Goal: Task Accomplishment & Management: Manage account settings

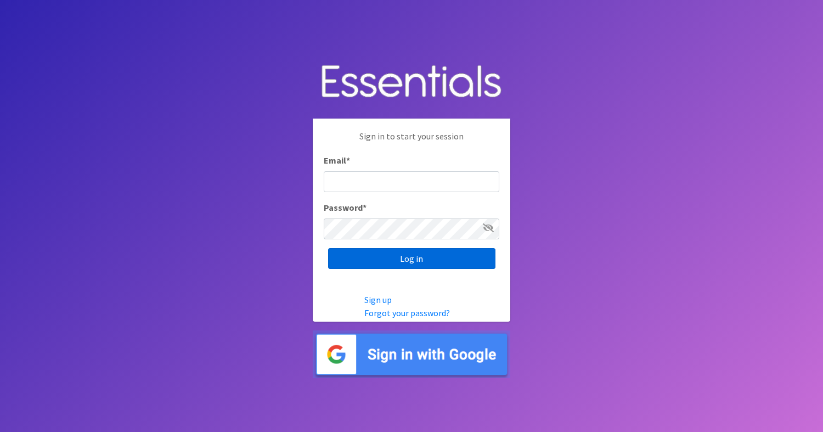
type input "diapers@giftsfromliam.org"
click at [430, 258] on input "Log in" at bounding box center [411, 258] width 167 height 21
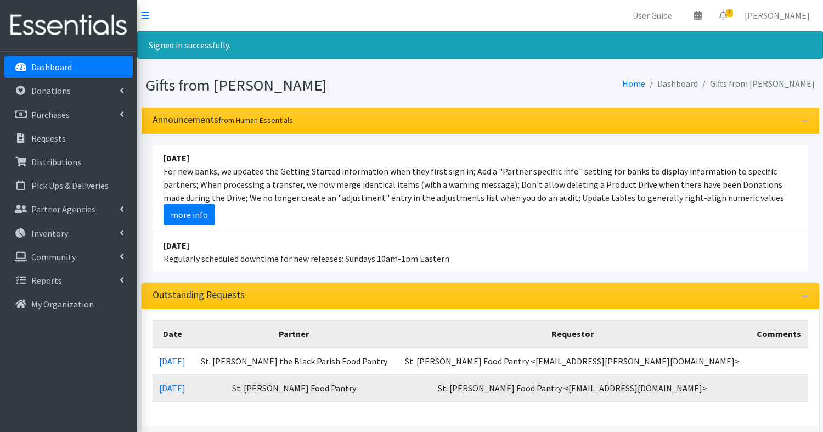
scroll to position [1, 0]
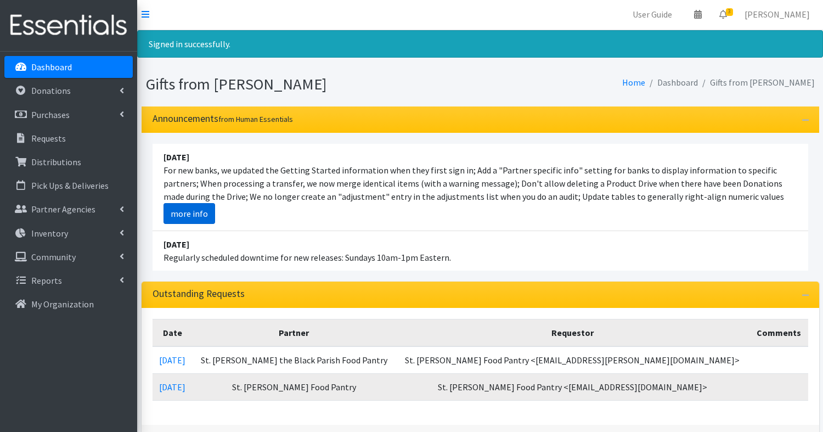
click at [193, 213] on link "more info" at bounding box center [189, 213] width 52 height 21
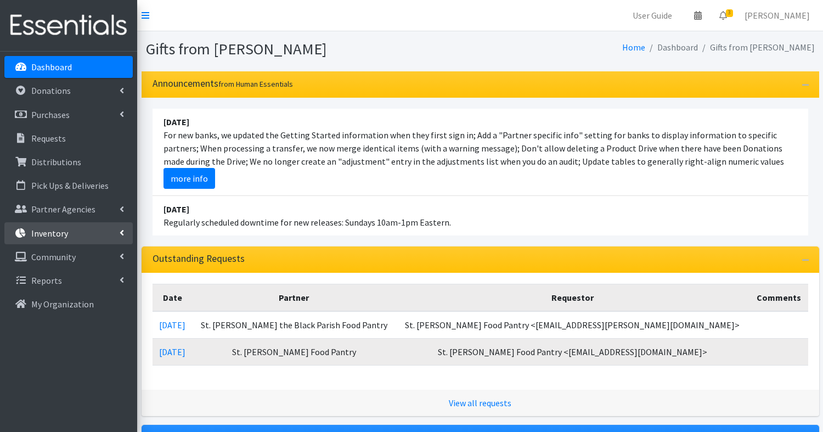
click at [51, 236] on p "Inventory" at bounding box center [49, 233] width 37 height 11
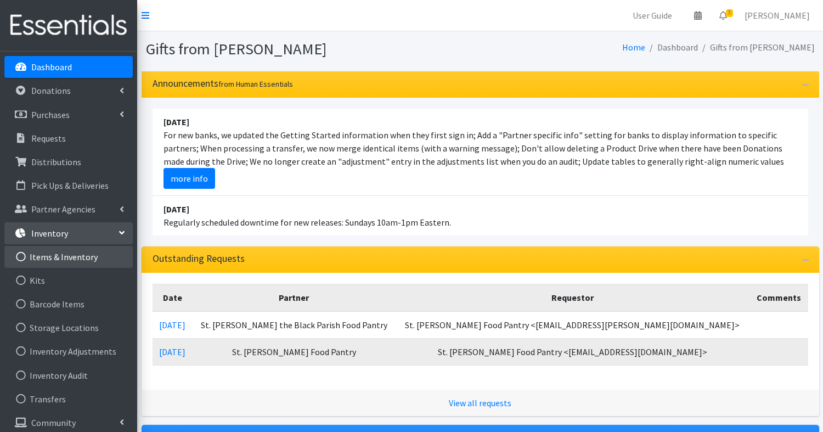
click at [59, 262] on link "Items & Inventory" at bounding box center [68, 257] width 128 height 22
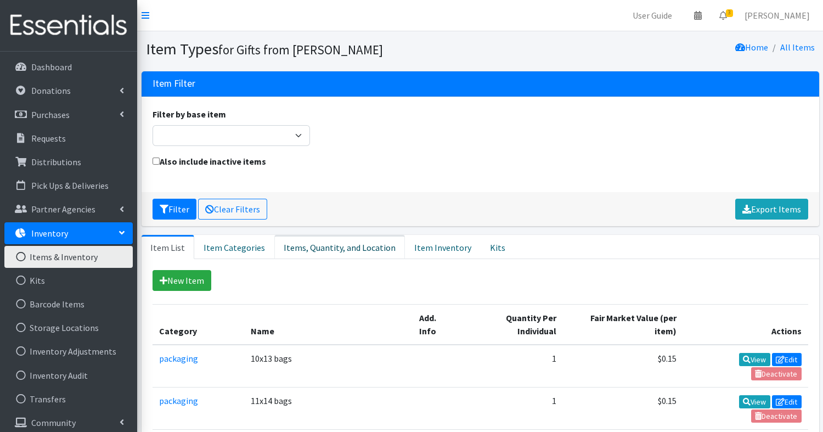
click at [324, 239] on link "Items, Quantity, and Location" at bounding box center [339, 247] width 131 height 24
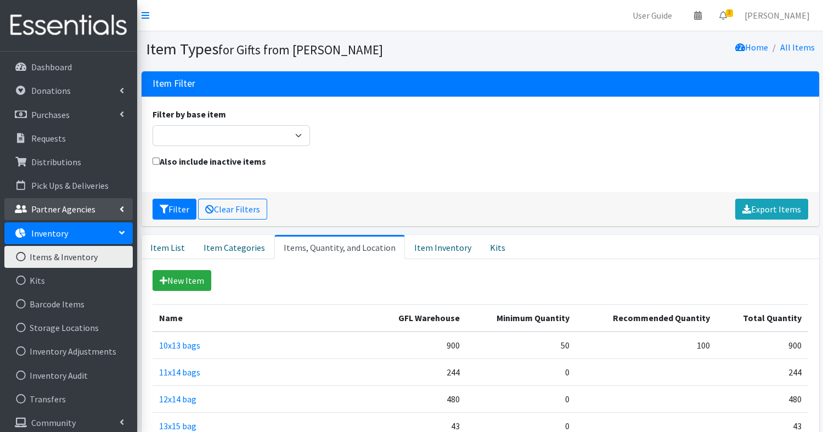
click at [50, 208] on p "Partner Agencies" at bounding box center [63, 209] width 64 height 11
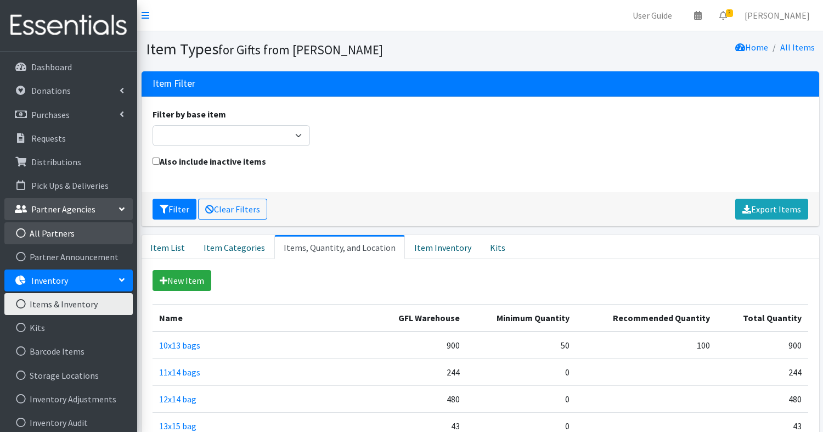
click at [50, 230] on link "All Partners" at bounding box center [68, 233] width 128 height 22
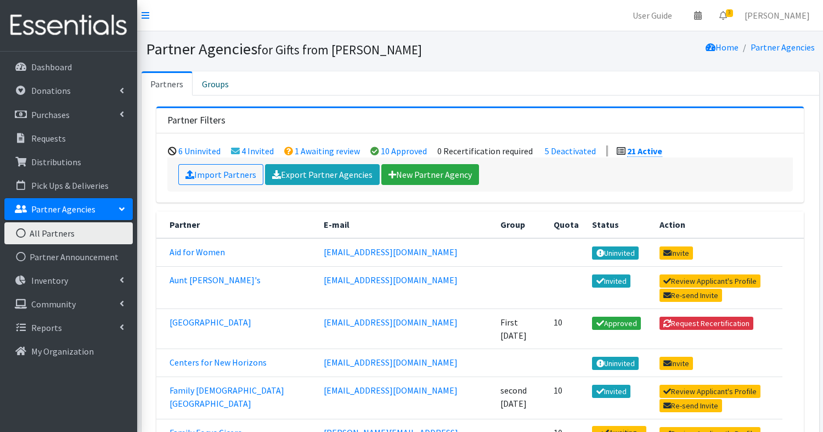
scroll to position [3, 0]
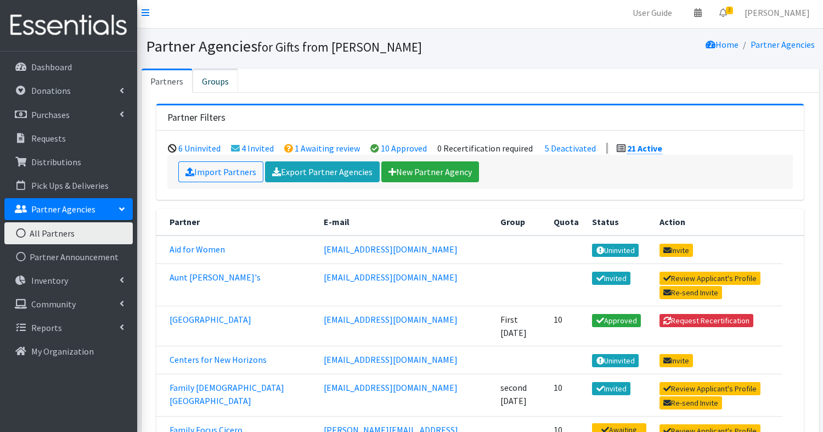
click at [213, 76] on link "Groups" at bounding box center [216, 81] width 46 height 24
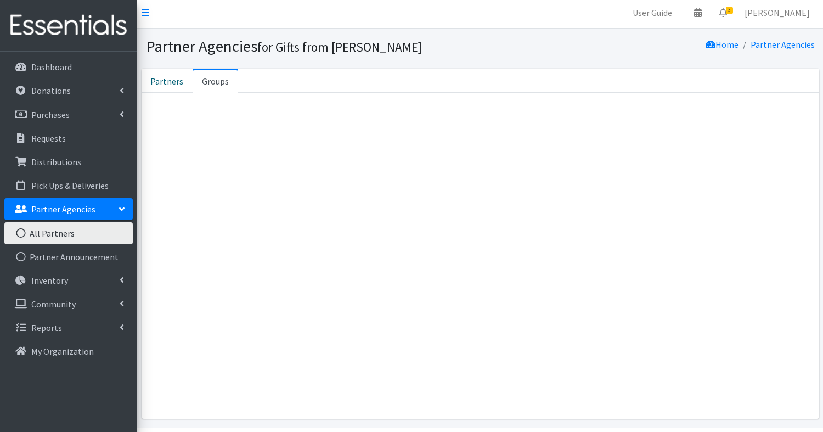
scroll to position [0, 0]
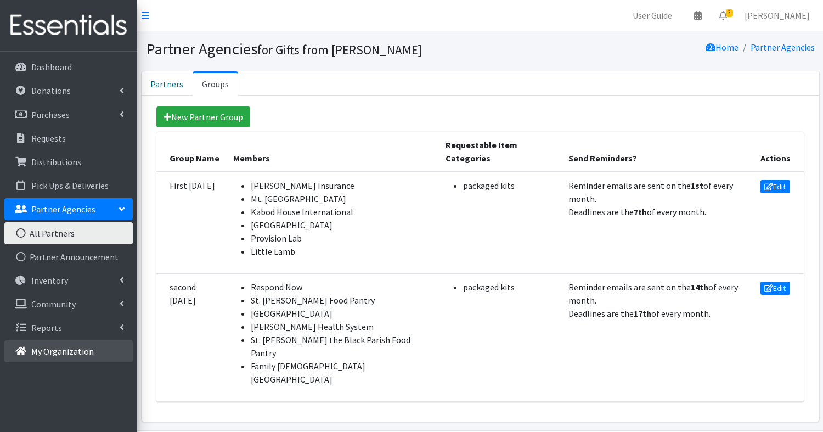
click at [65, 349] on p "My Organization" at bounding box center [62, 351] width 63 height 11
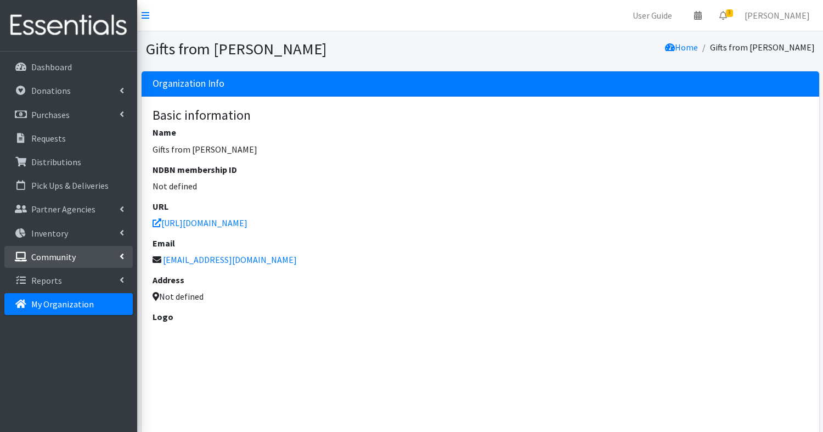
click at [48, 254] on p "Community" at bounding box center [53, 256] width 44 height 11
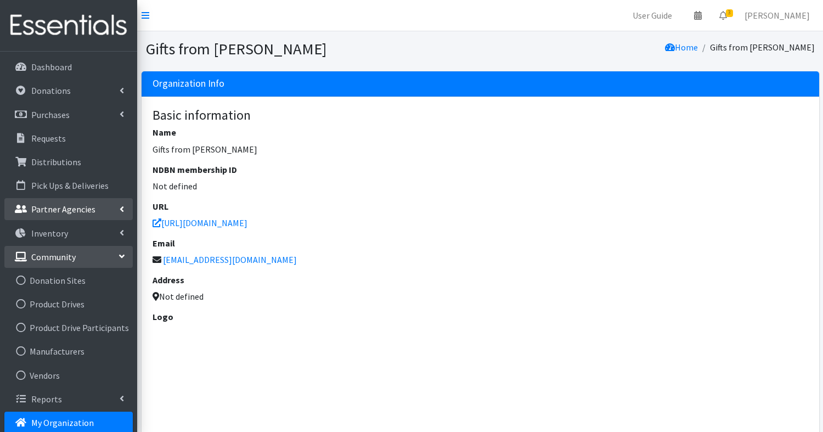
click at [45, 212] on p "Partner Agencies" at bounding box center [63, 209] width 64 height 11
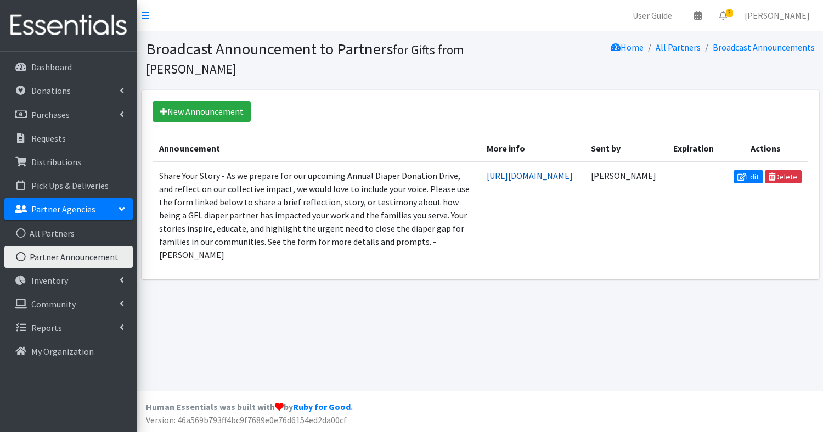
click at [544, 177] on link "[URL][DOMAIN_NAME]" at bounding box center [530, 175] width 86 height 11
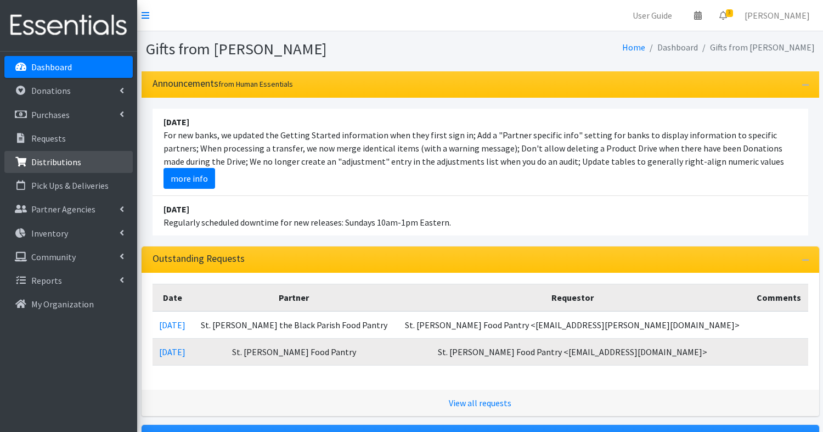
click at [48, 162] on p "Distributions" at bounding box center [56, 161] width 50 height 11
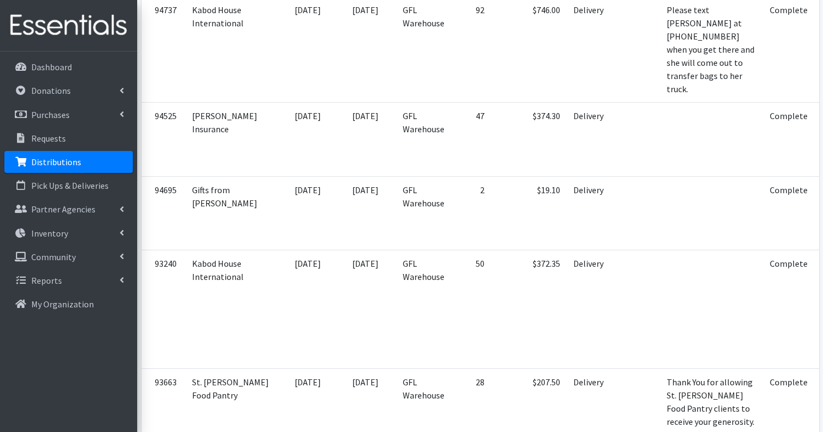
scroll to position [449, 0]
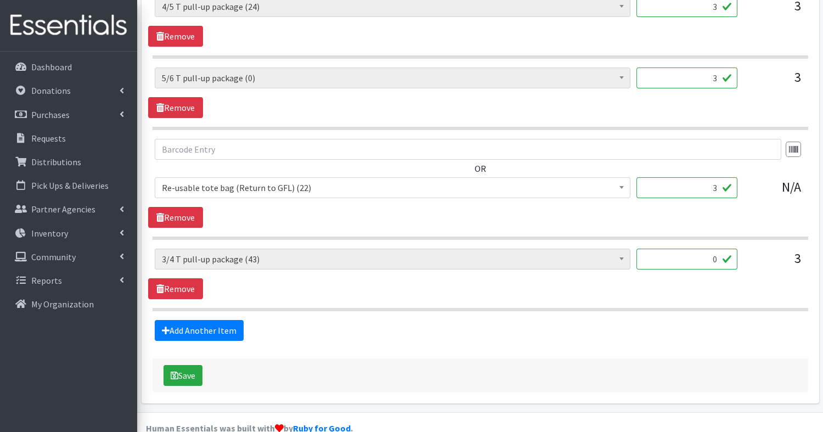
scroll to position [1121, 0]
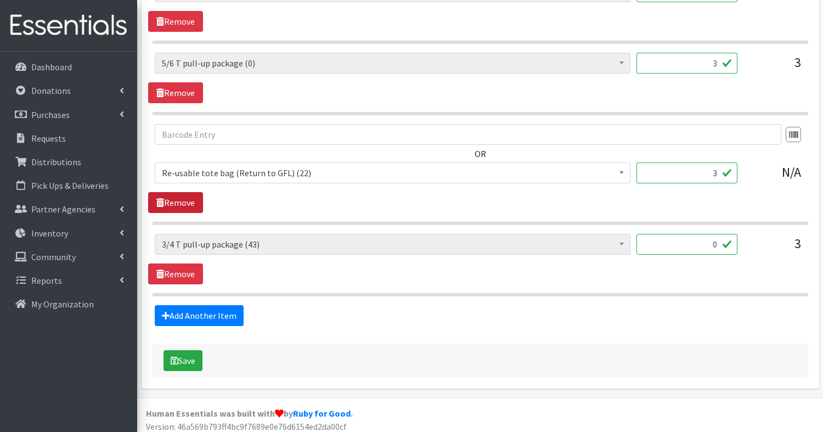
click at [185, 199] on link "Remove" at bounding box center [175, 202] width 55 height 21
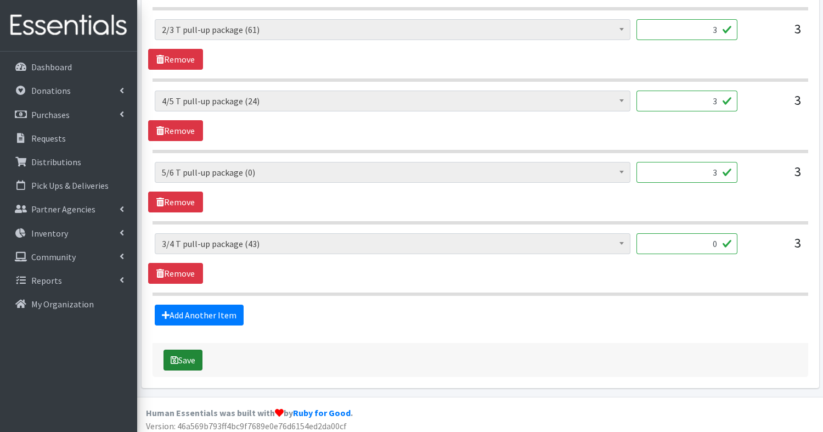
click at [187, 354] on button "Save" at bounding box center [182, 359] width 39 height 21
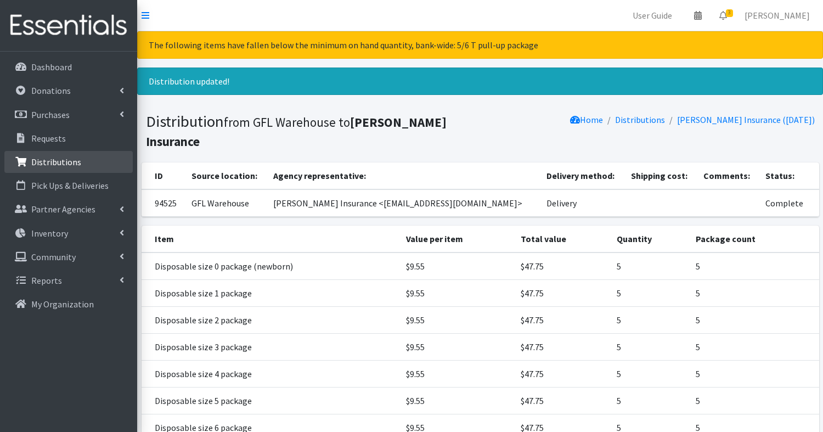
click at [64, 162] on p "Distributions" at bounding box center [56, 161] width 50 height 11
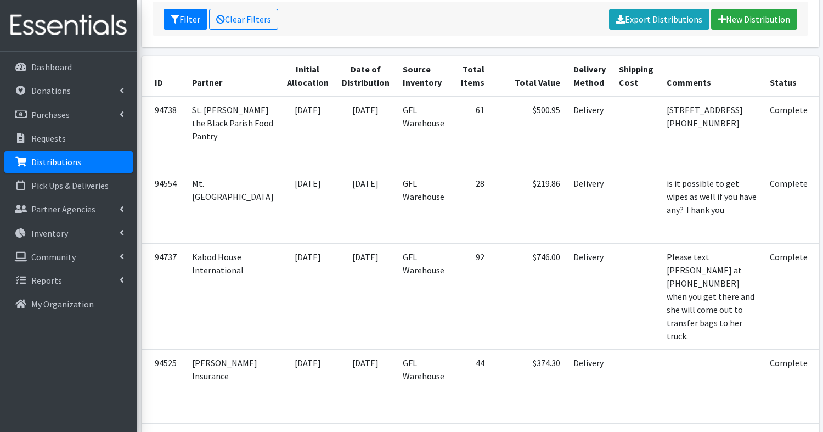
scroll to position [200, 0]
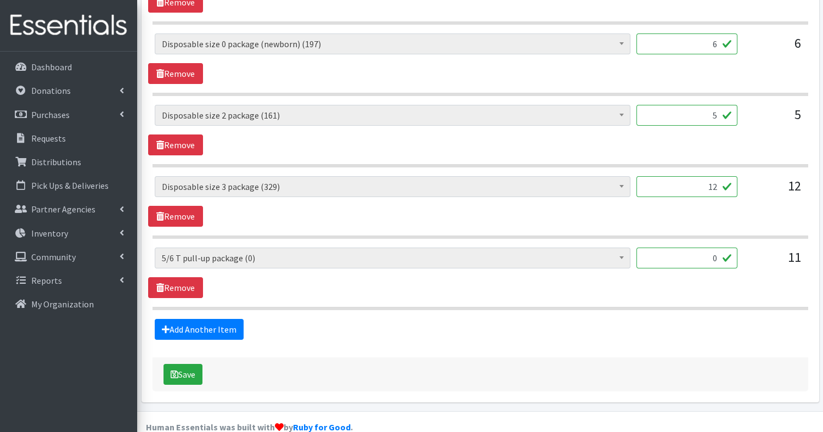
scroll to position [1083, 0]
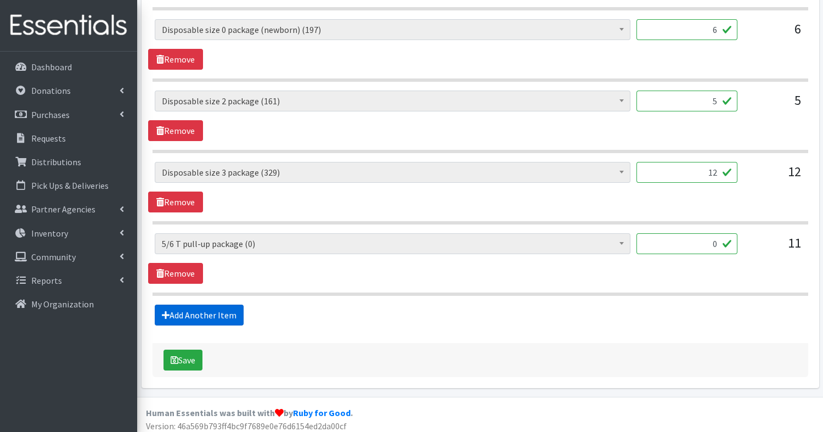
click at [228, 306] on link "Add Another Item" at bounding box center [199, 314] width 89 height 21
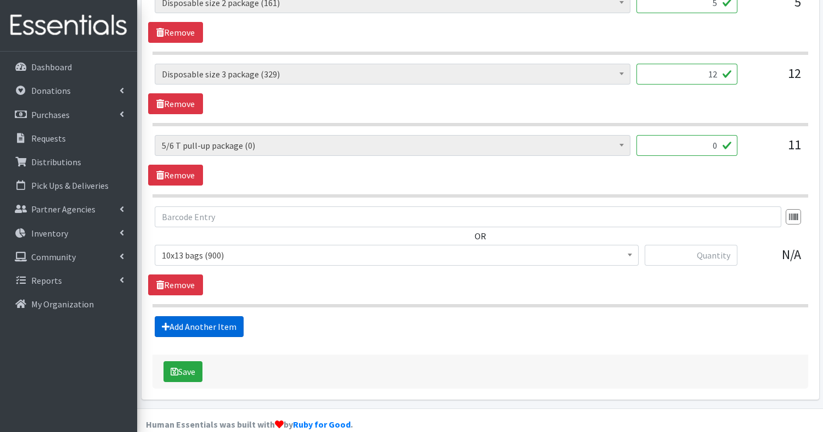
scroll to position [1192, 0]
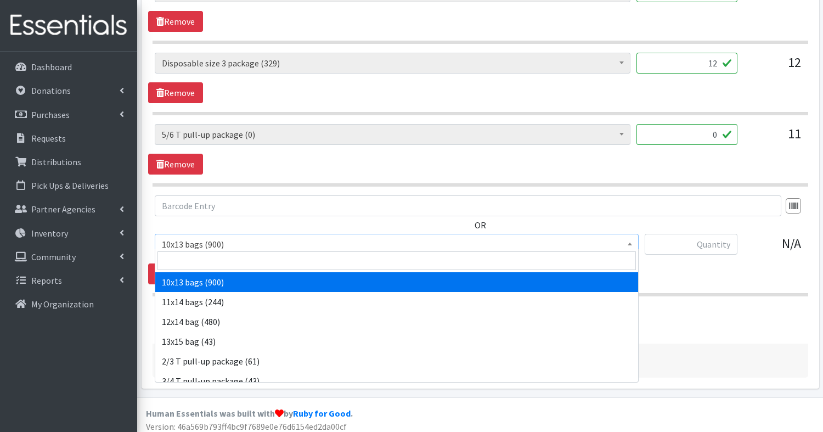
click at [284, 236] on span "10x13 bags (900)" at bounding box center [397, 243] width 470 height 15
click at [218, 238] on span "10x13 bags (900)" at bounding box center [397, 243] width 470 height 15
click at [221, 263] on input "search" at bounding box center [396, 260] width 478 height 19
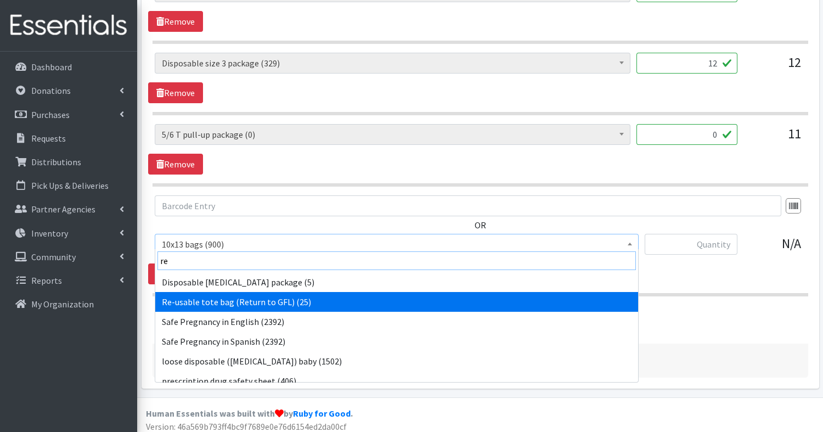
type input "re"
select select "15424"
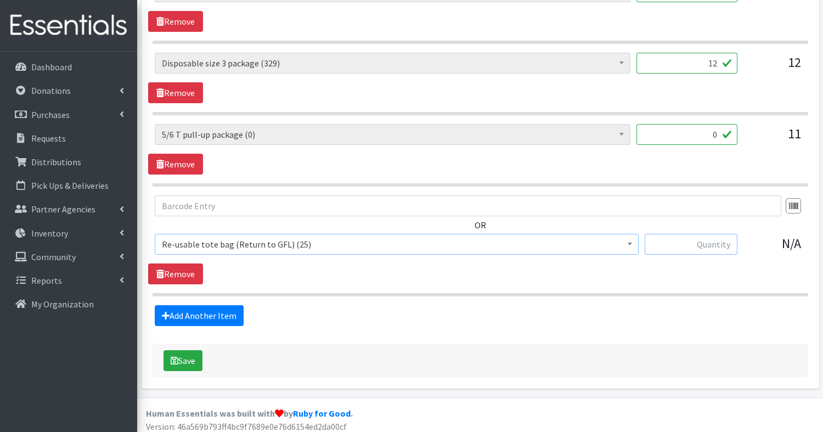
click at [706, 241] on input "text" at bounding box center [691, 244] width 93 height 21
type input "2"
click at [194, 353] on button "Save" at bounding box center [182, 360] width 39 height 21
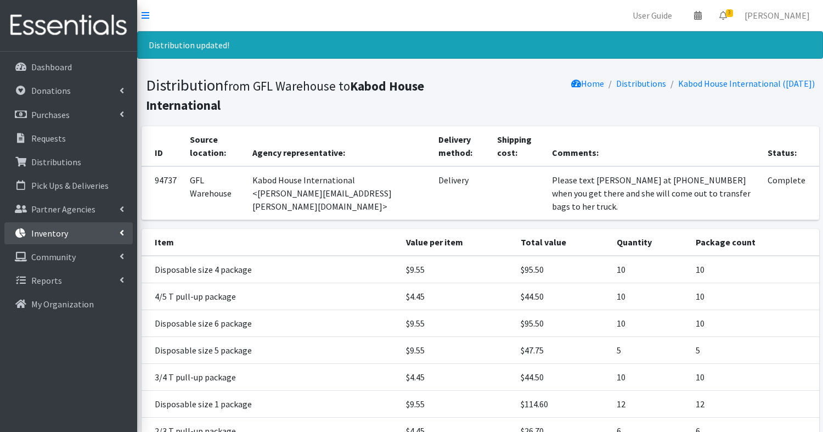
click at [41, 235] on p "Inventory" at bounding box center [49, 233] width 37 height 11
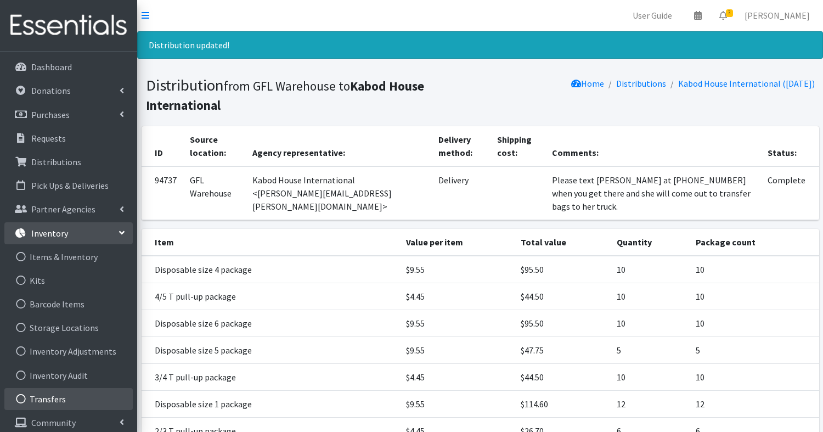
scroll to position [30, 0]
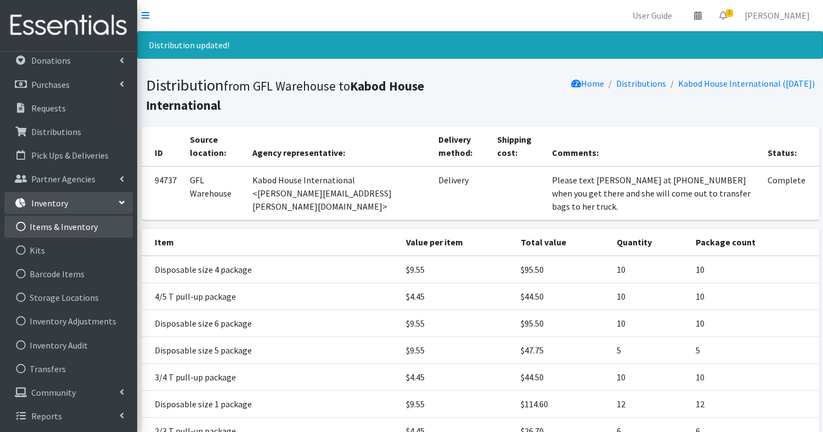
click at [82, 222] on link "Items & Inventory" at bounding box center [68, 227] width 128 height 22
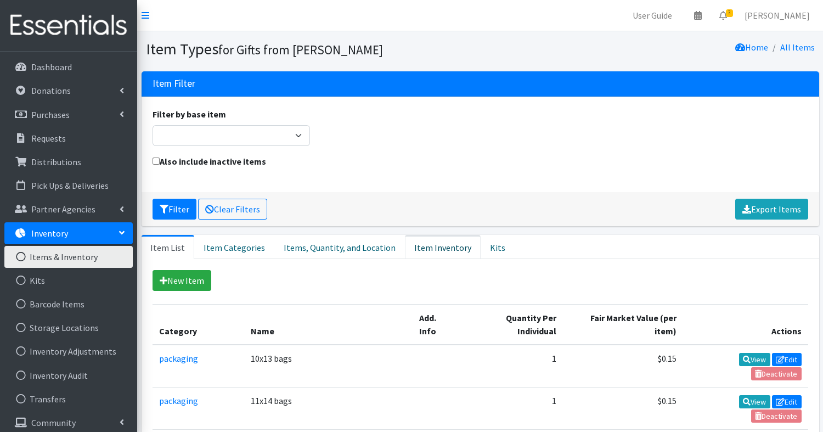
click at [425, 249] on link "Item Inventory" at bounding box center [443, 247] width 76 height 24
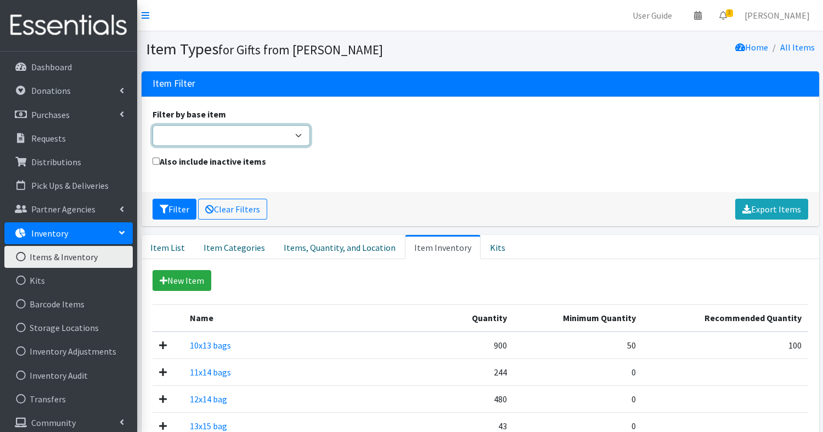
click at [261, 132] on select "Adult Briefs (Large/X-Large) Adult Briefs (Medium/Large) Adult Briefs (Small/Me…" at bounding box center [232, 135] width 158 height 21
click at [391, 158] on div "Also include inactive items" at bounding box center [480, 168] width 664 height 26
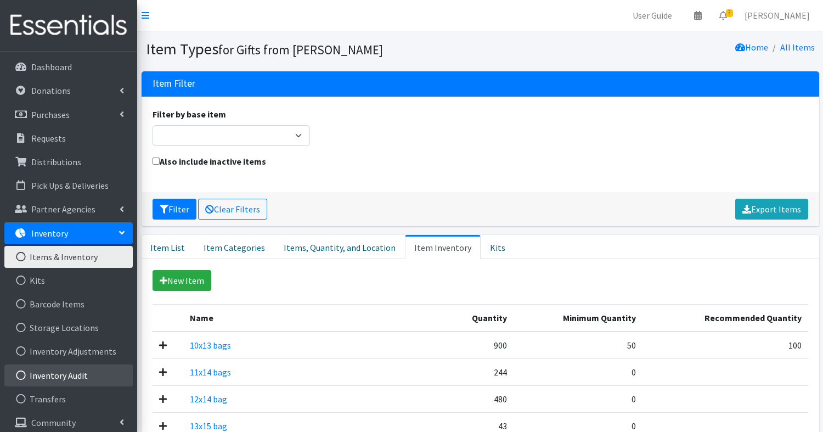
scroll to position [30, 0]
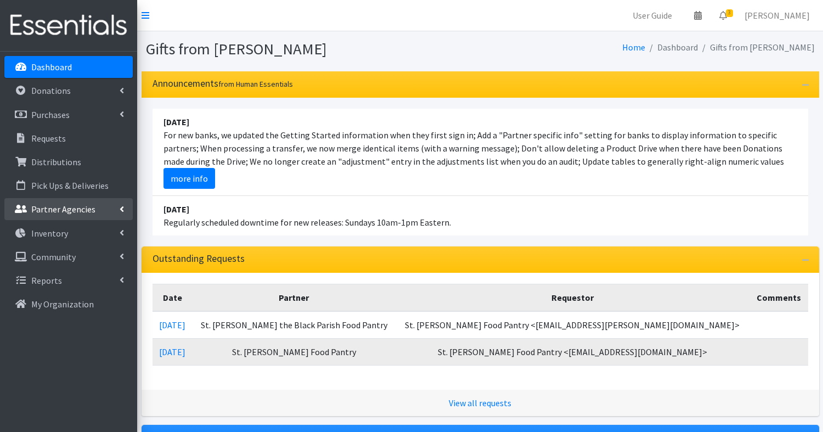
click at [55, 207] on p "Partner Agencies" at bounding box center [63, 209] width 64 height 11
click at [55, 227] on link "All Partners" at bounding box center [68, 233] width 128 height 22
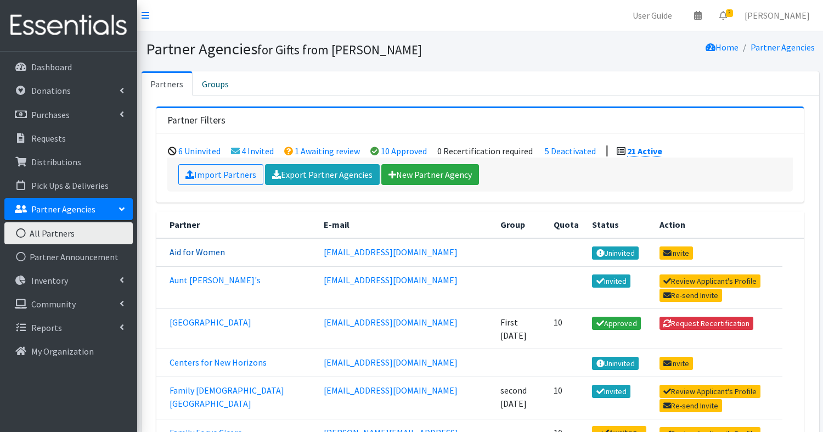
click at [200, 247] on link "Aid for Women" at bounding box center [197, 251] width 55 height 11
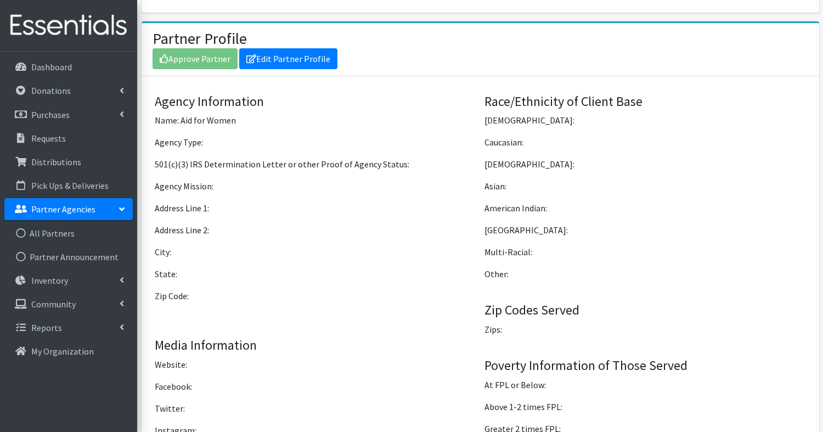
scroll to position [540, 0]
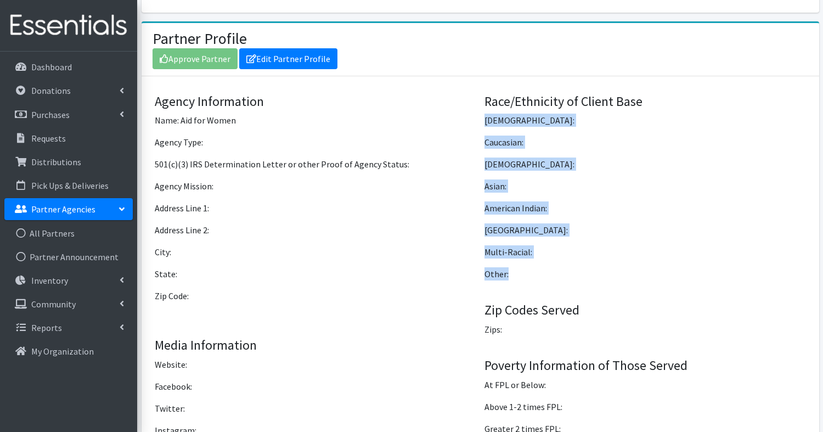
drag, startPoint x: 481, startPoint y: 115, endPoint x: 514, endPoint y: 264, distance: 152.9
copy div "[DEMOGRAPHIC_DATA]: Caucasian: Hispanic: [DEMOGRAPHIC_DATA]: American Indian: P…"
click at [514, 267] on p "Other:" at bounding box center [644, 273] width 321 height 13
